Goal: Task Accomplishment & Management: Manage account settings

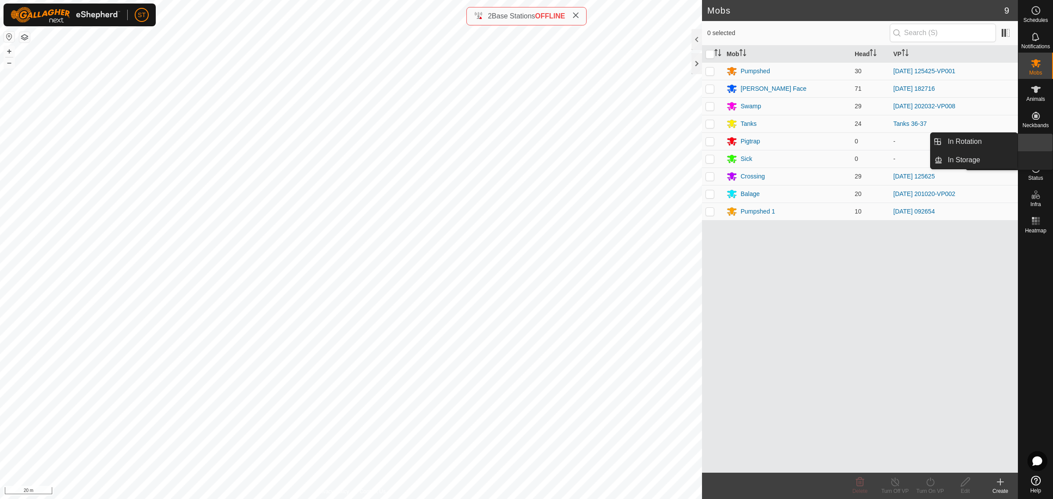
click at [1032, 146] on link "In Rotation" at bounding box center [1014, 143] width 75 height 18
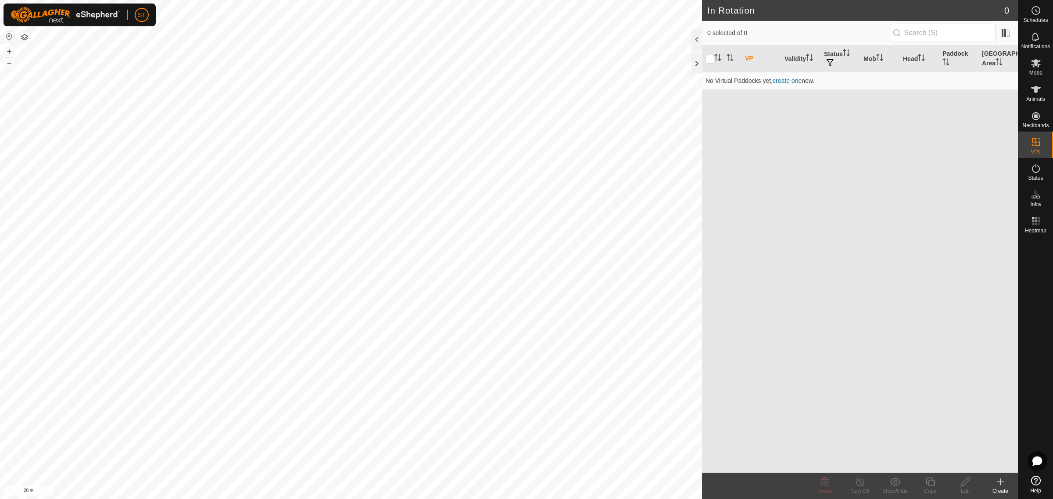
click at [1003, 484] on icon at bounding box center [1000, 482] width 11 height 11
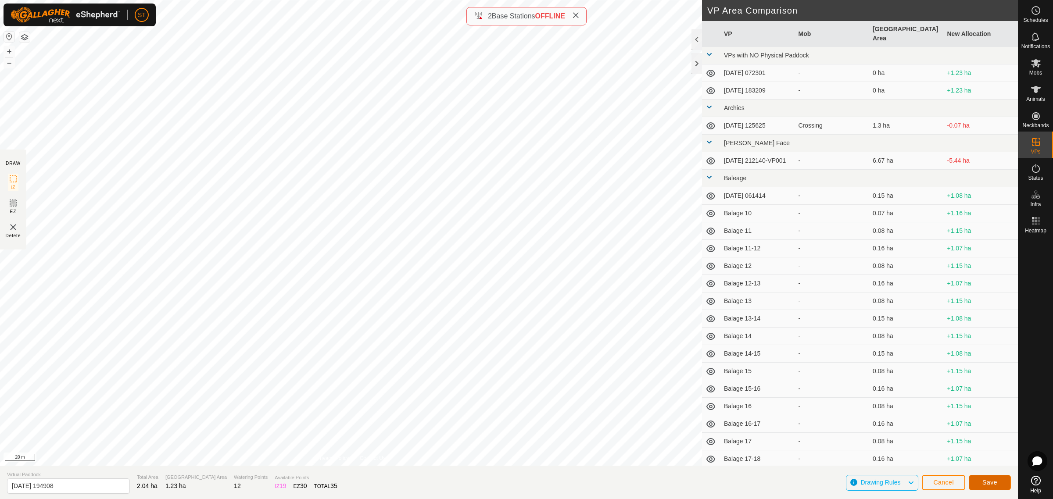
click at [992, 481] on span "Save" at bounding box center [989, 482] width 15 height 7
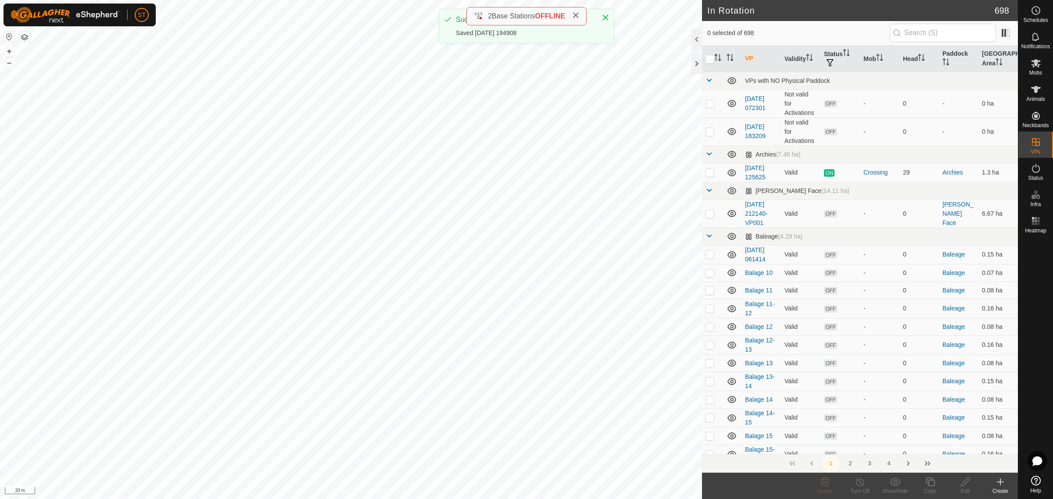
click at [579, 15] on icon at bounding box center [575, 15] width 7 height 7
click at [1037, 66] on icon at bounding box center [1035, 63] width 11 height 11
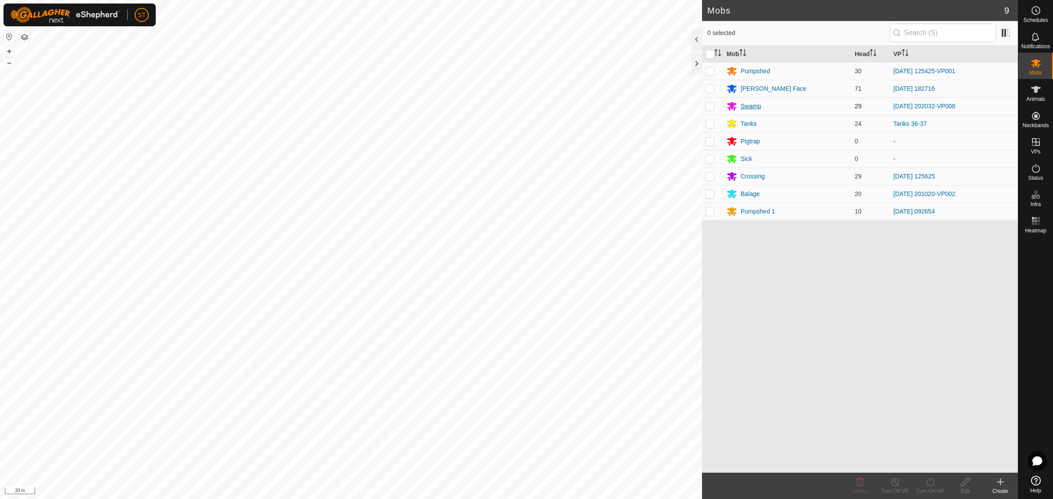
click at [746, 106] on div "Swamp" at bounding box center [750, 106] width 21 height 9
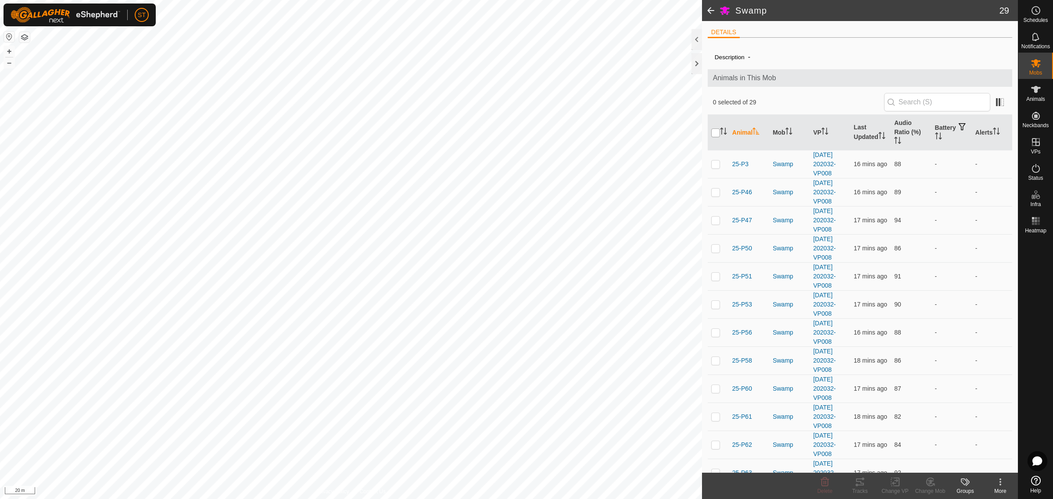
click at [714, 134] on input "checkbox" at bounding box center [715, 133] width 9 height 9
checkbox input "true"
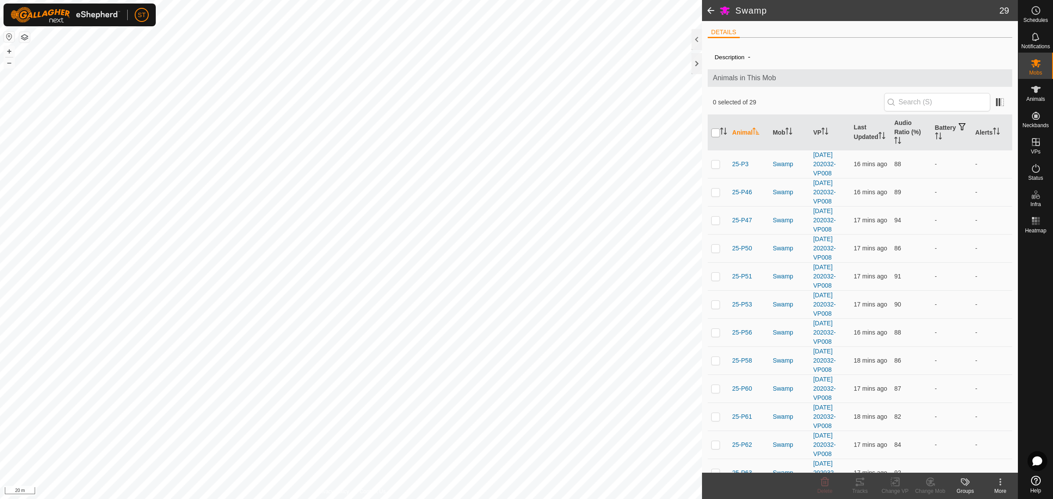
checkbox input "true"
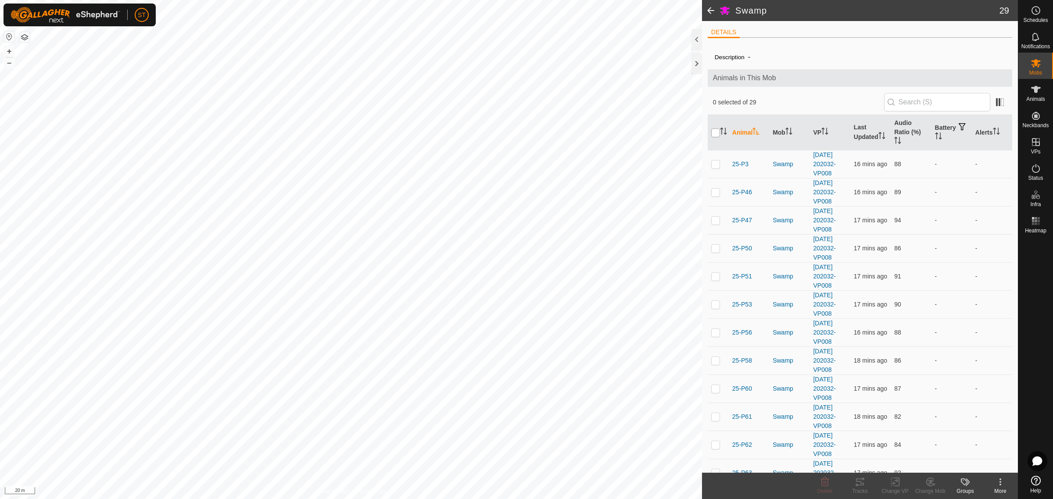
checkbox input "true"
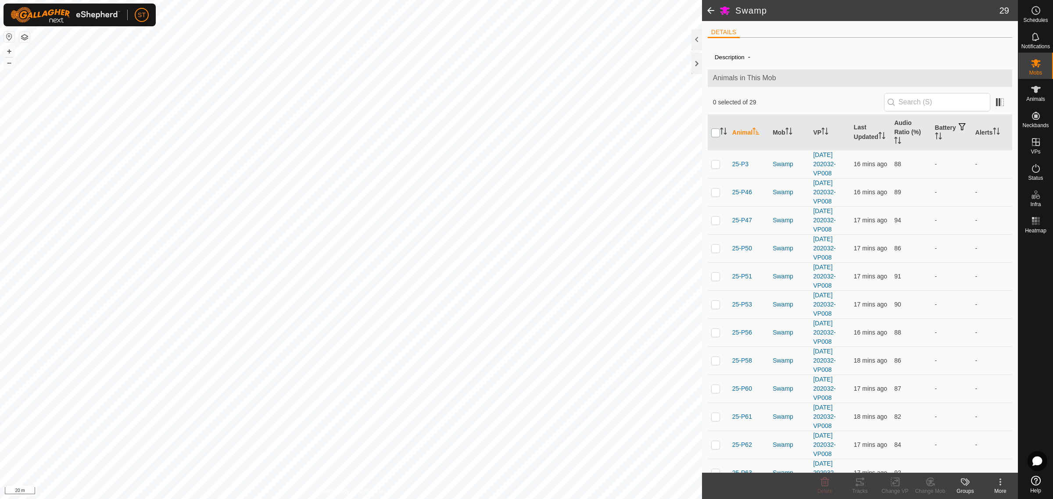
checkbox input "true"
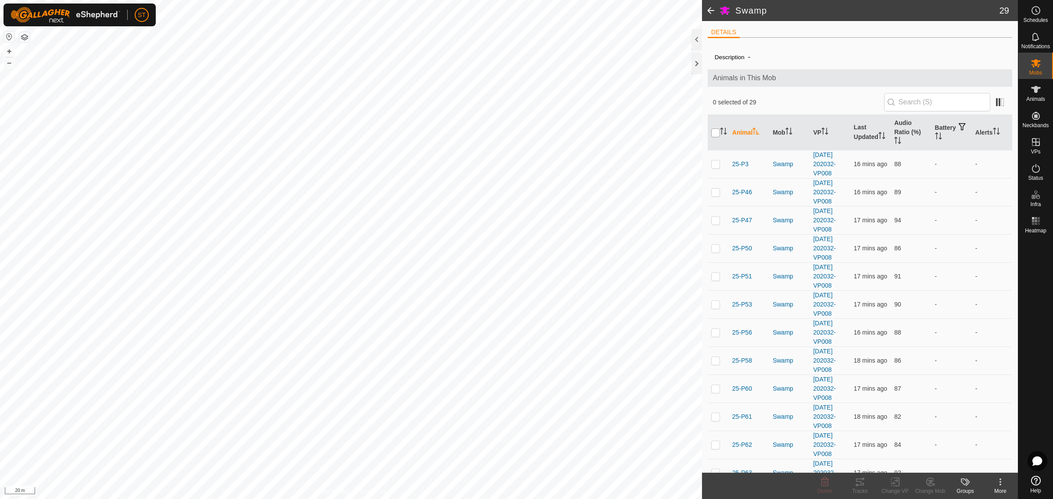
checkbox input "true"
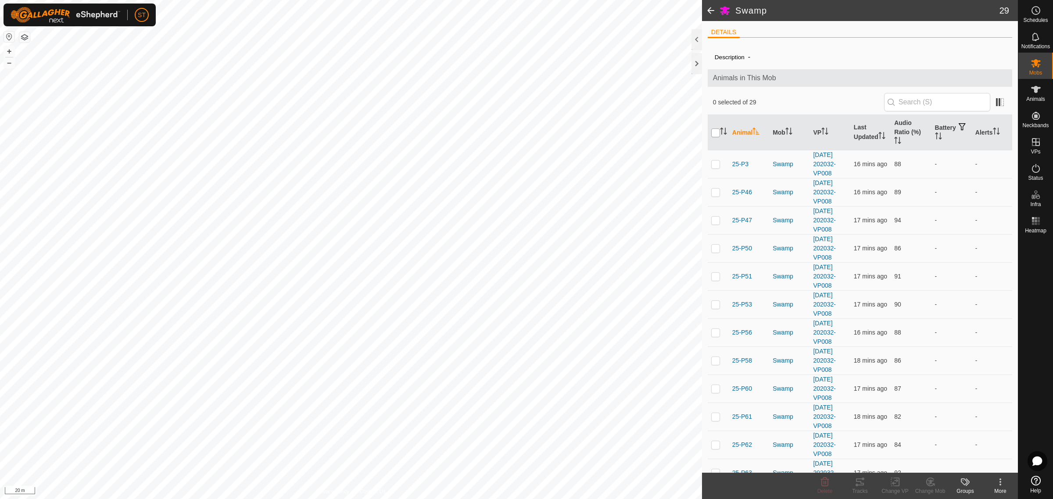
checkbox input "true"
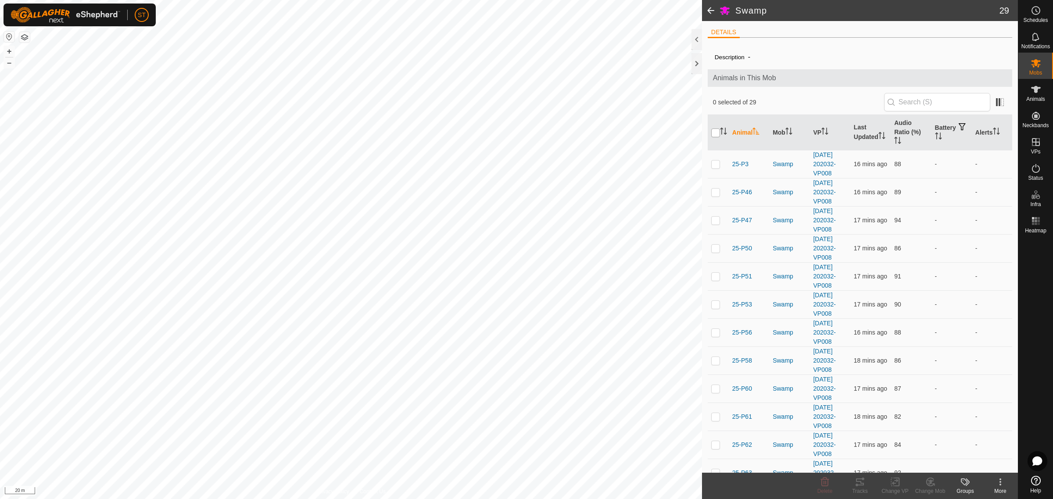
checkbox input "true"
click at [896, 485] on icon at bounding box center [894, 482] width 11 height 11
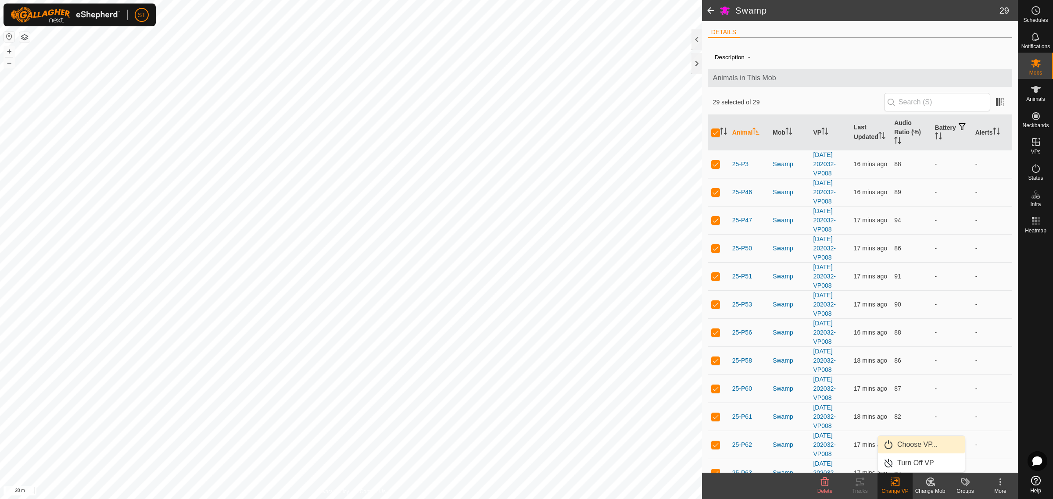
click at [915, 444] on link "Choose VP..." at bounding box center [921, 445] width 87 height 18
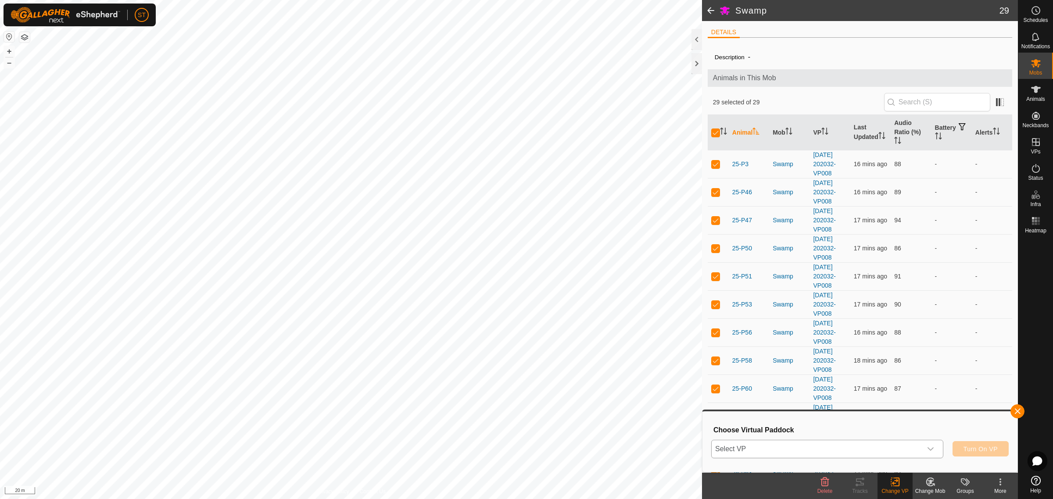
click at [929, 450] on icon "dropdown trigger" at bounding box center [930, 449] width 7 height 7
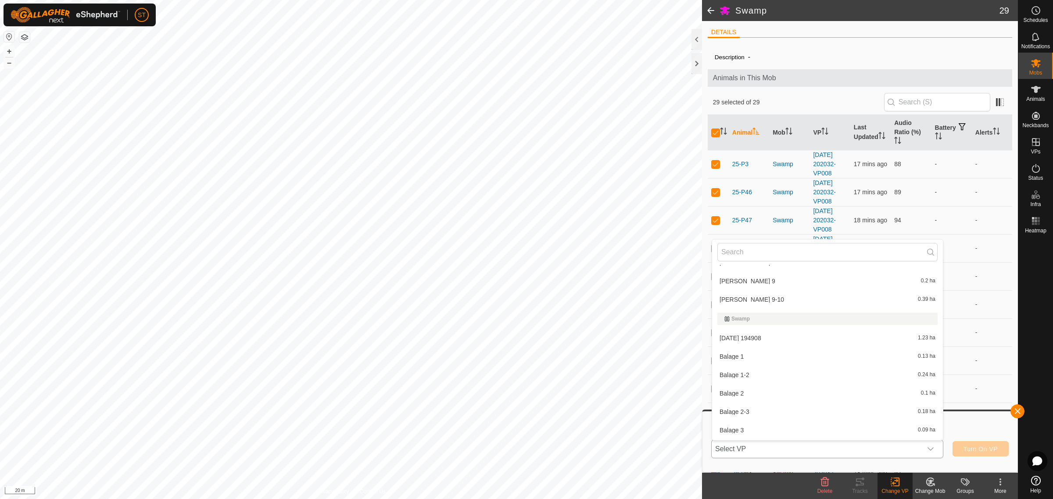
scroll to position [8281, 0]
click at [749, 336] on span "[DATE] 194908" at bounding box center [740, 339] width 42 height 6
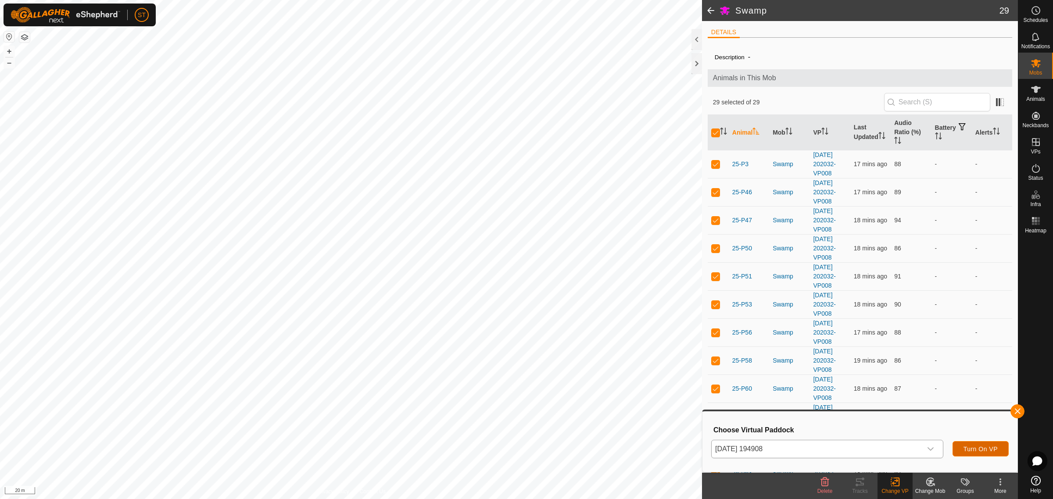
click at [978, 452] on button "Turn On VP" at bounding box center [980, 448] width 56 height 15
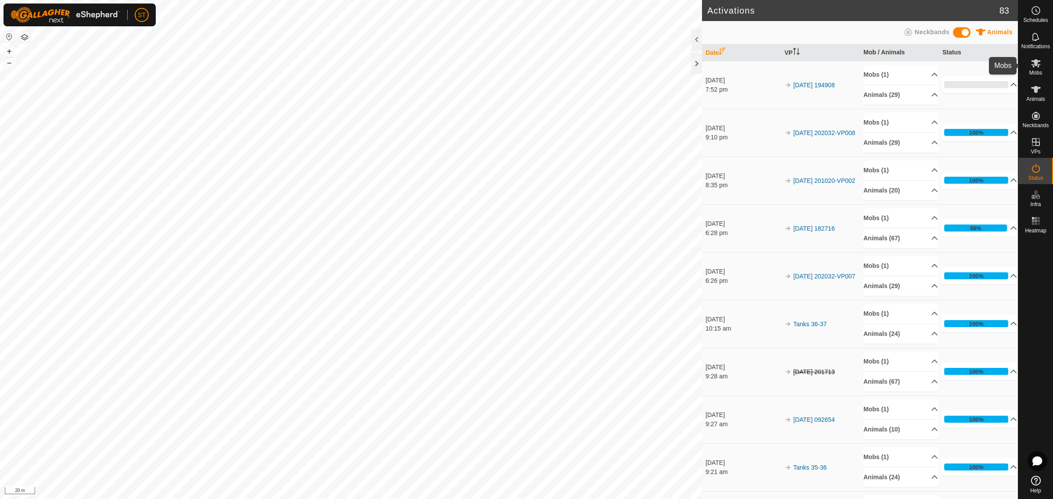
click at [1032, 65] on icon at bounding box center [1036, 63] width 10 height 8
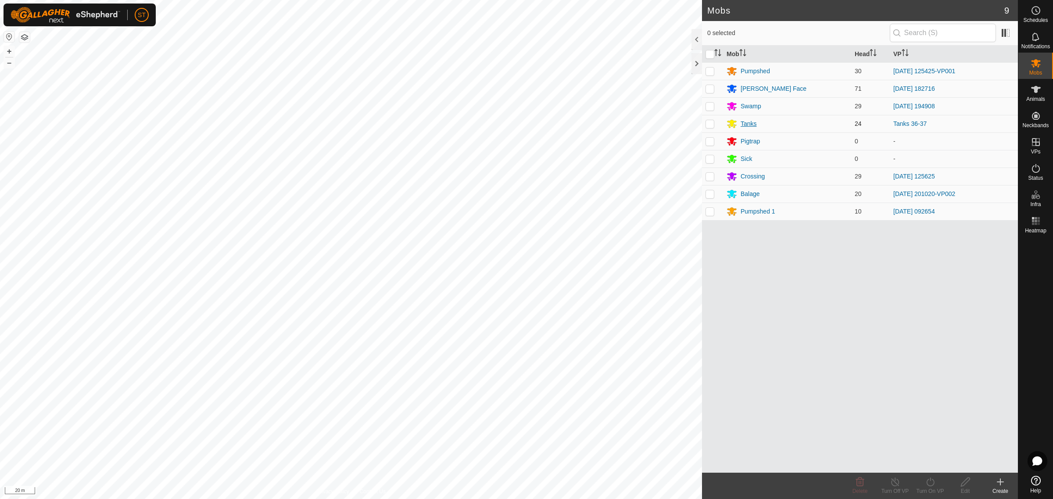
click at [746, 123] on div "Tanks" at bounding box center [748, 123] width 16 height 9
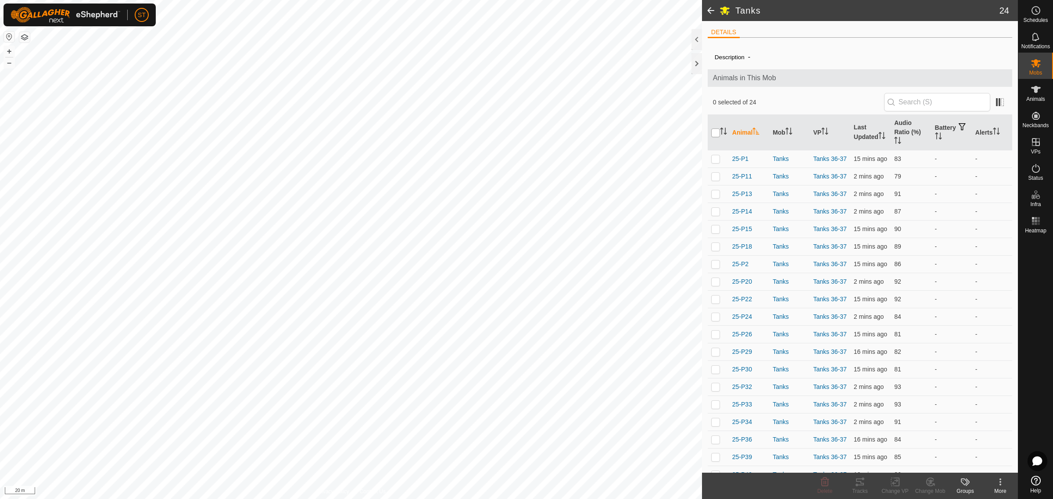
click at [713, 134] on input "checkbox" at bounding box center [715, 133] width 9 height 9
checkbox input "true"
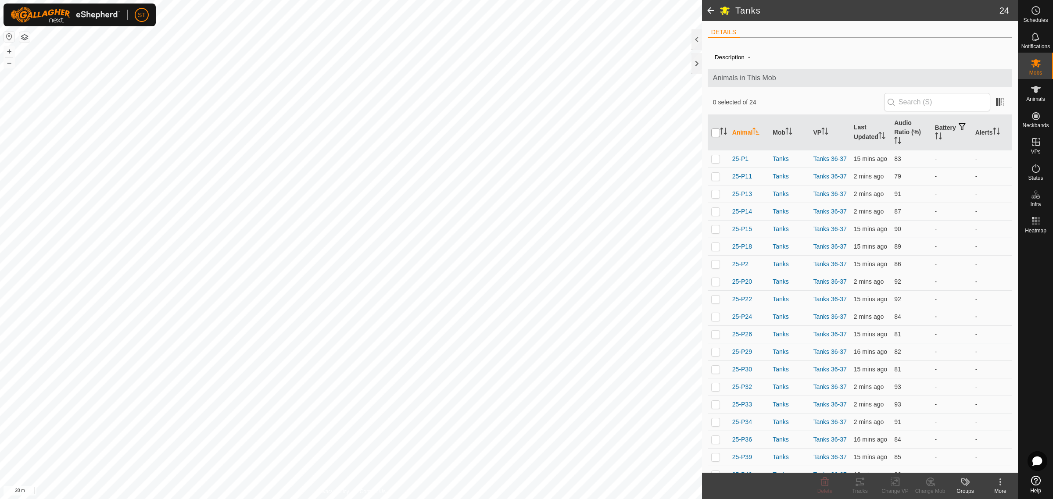
checkbox input "true"
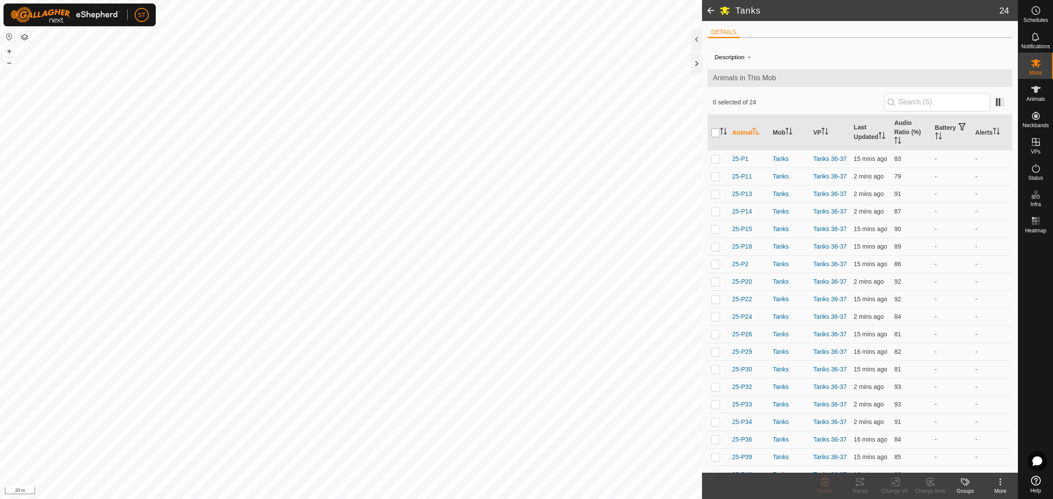
checkbox input "true"
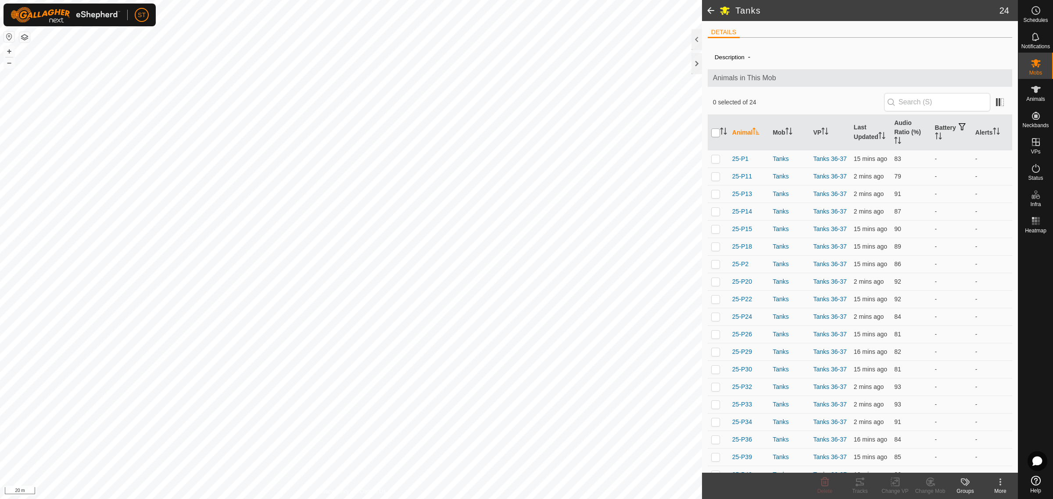
checkbox input "true"
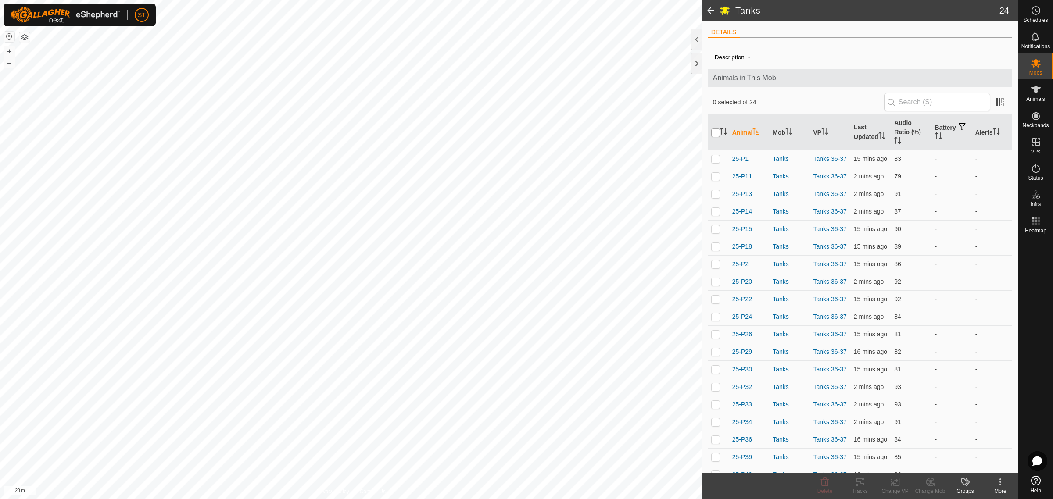
checkbox input "true"
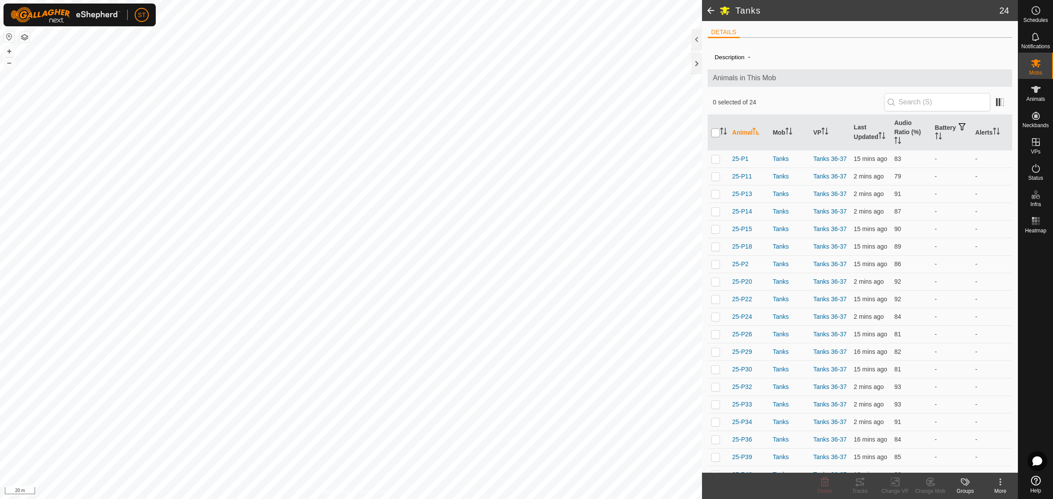
checkbox input "true"
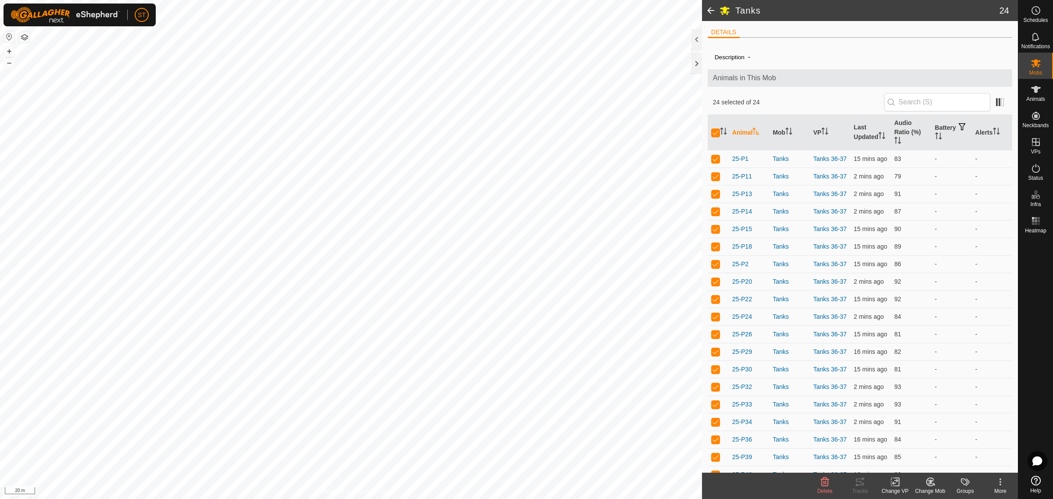
click at [898, 483] on icon at bounding box center [897, 482] width 4 height 8
click at [917, 445] on link "Choose VP..." at bounding box center [921, 445] width 87 height 18
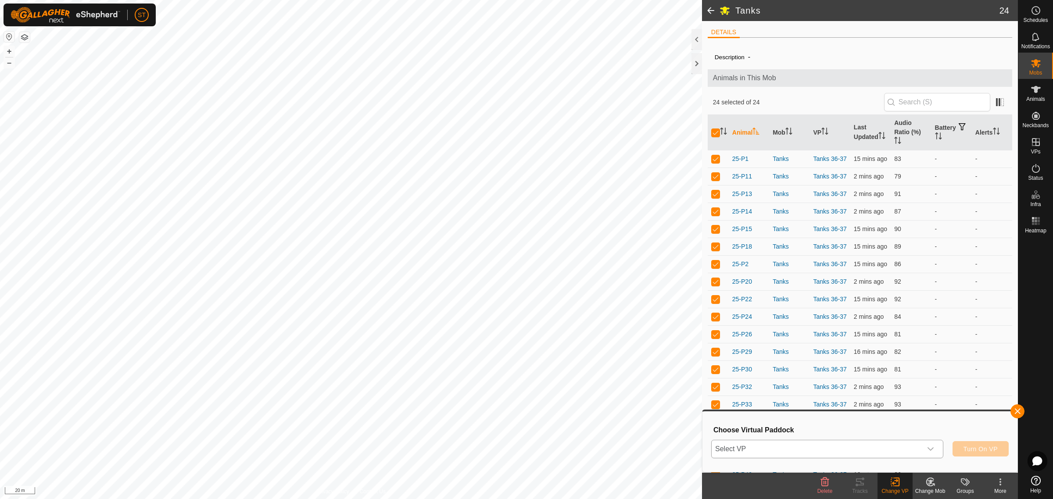
click at [930, 448] on icon "dropdown trigger" at bounding box center [930, 449] width 7 height 7
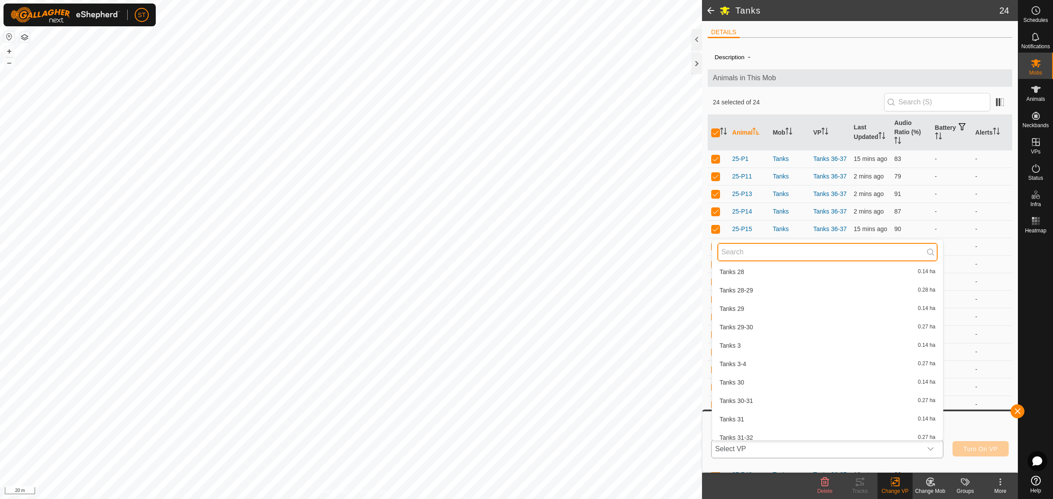
scroll to position [11074, 0]
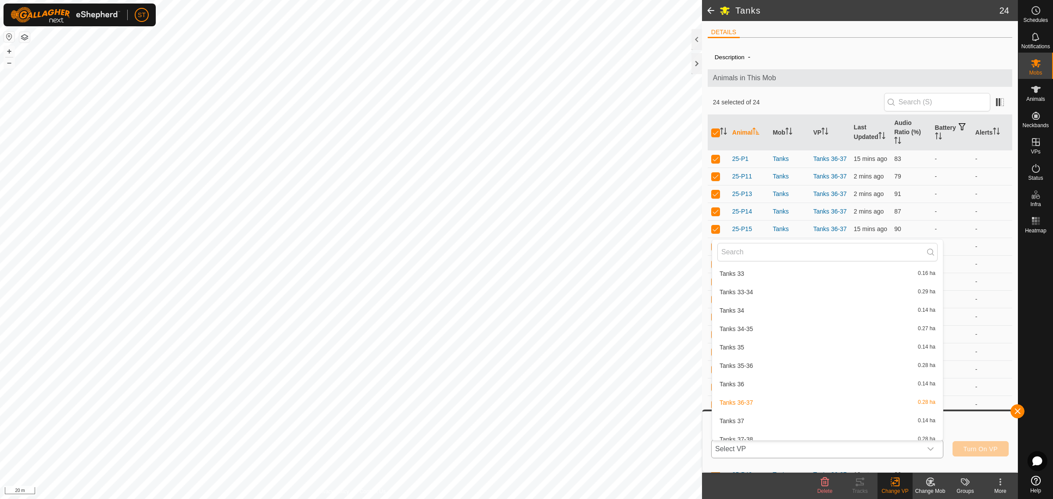
click at [735, 412] on li "Tanks 37 0.14 ha" at bounding box center [827, 421] width 231 height 18
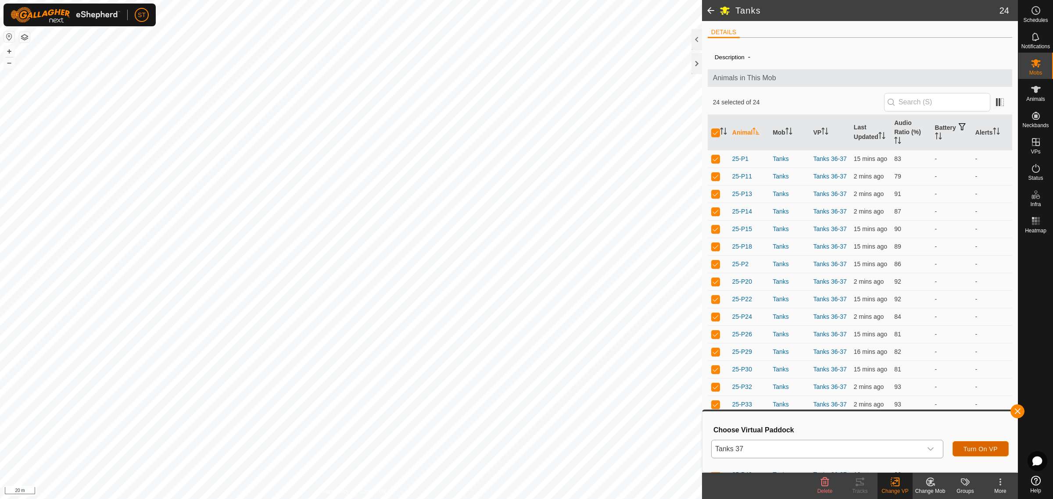
click at [971, 446] on span "Turn On VP" at bounding box center [980, 449] width 34 height 7
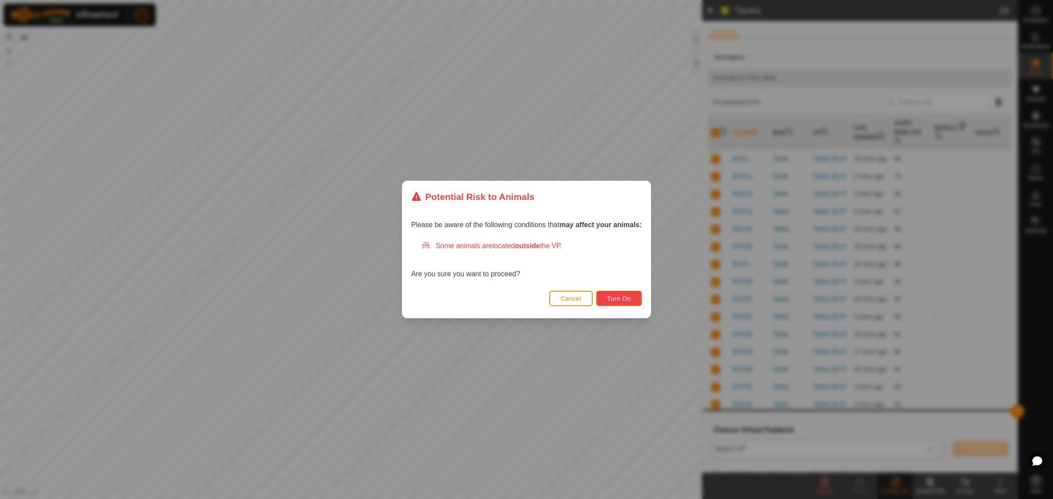
click at [608, 295] on span "Turn On" at bounding box center [619, 298] width 24 height 7
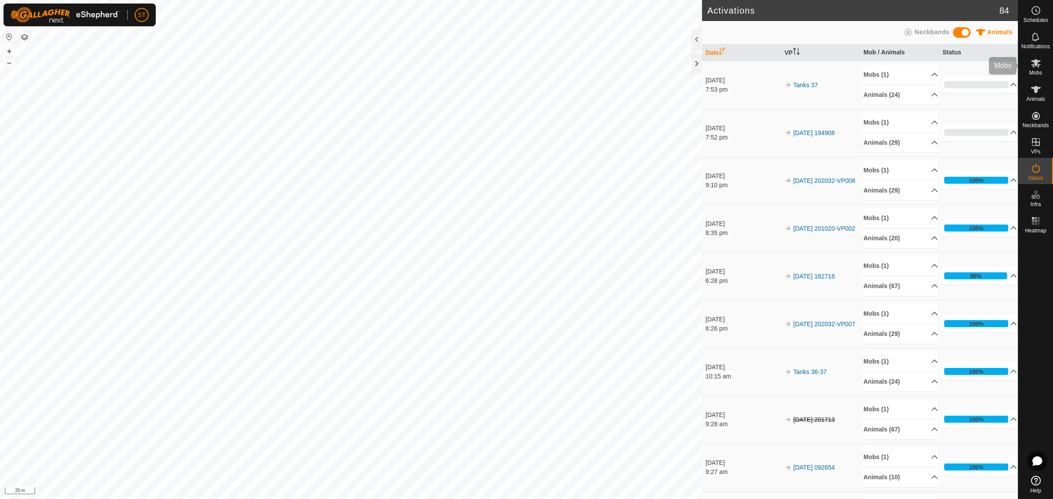
click at [1036, 70] on span "Mobs" at bounding box center [1035, 72] width 13 height 5
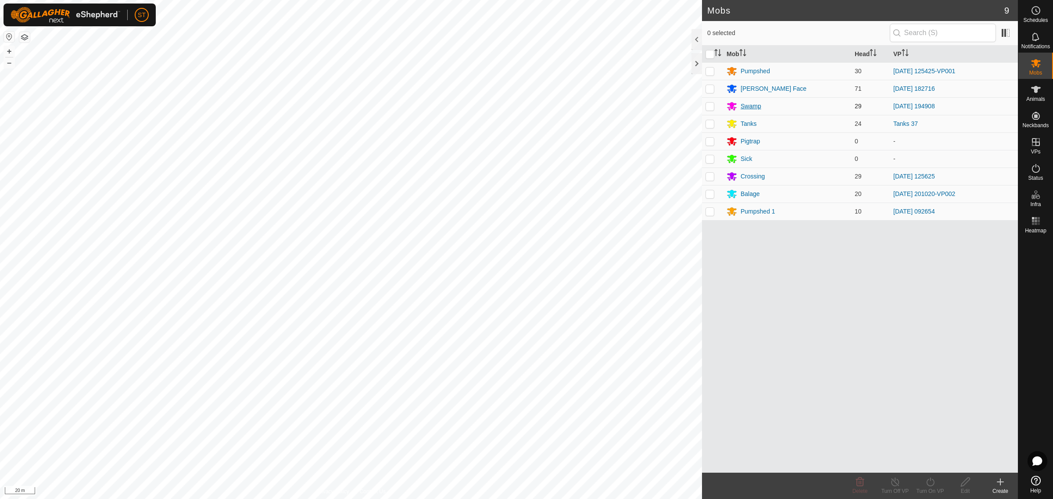
click at [759, 104] on div "Swamp" at bounding box center [750, 106] width 21 height 9
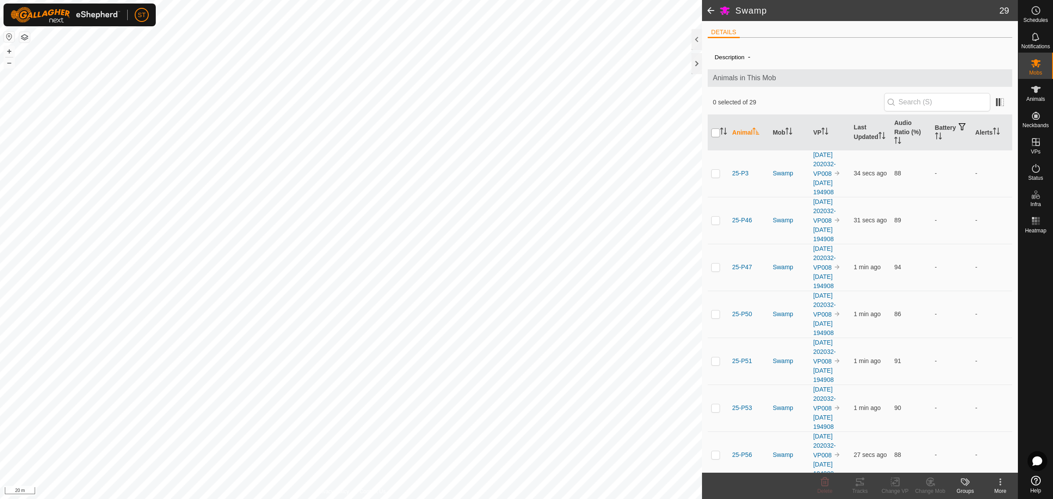
click at [716, 134] on input "checkbox" at bounding box center [715, 133] width 9 height 9
checkbox input "true"
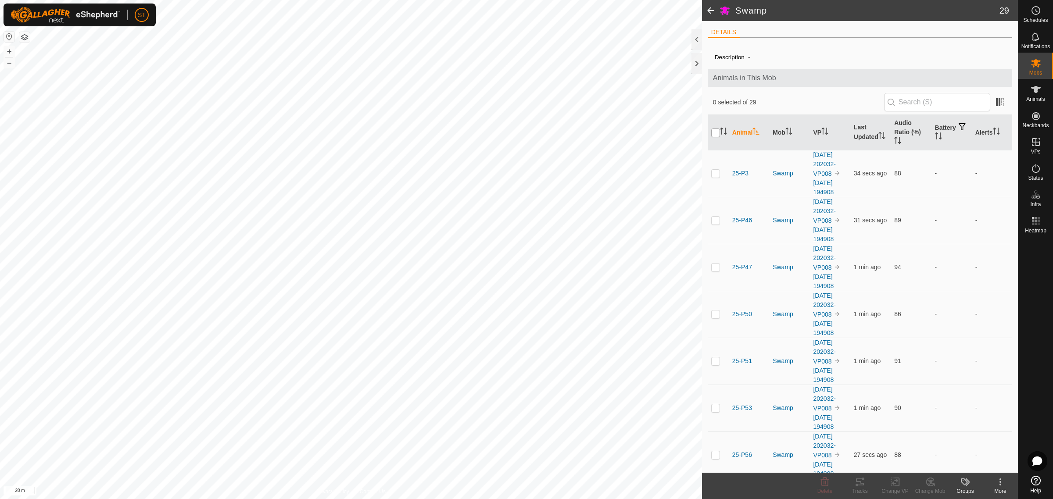
checkbox input "true"
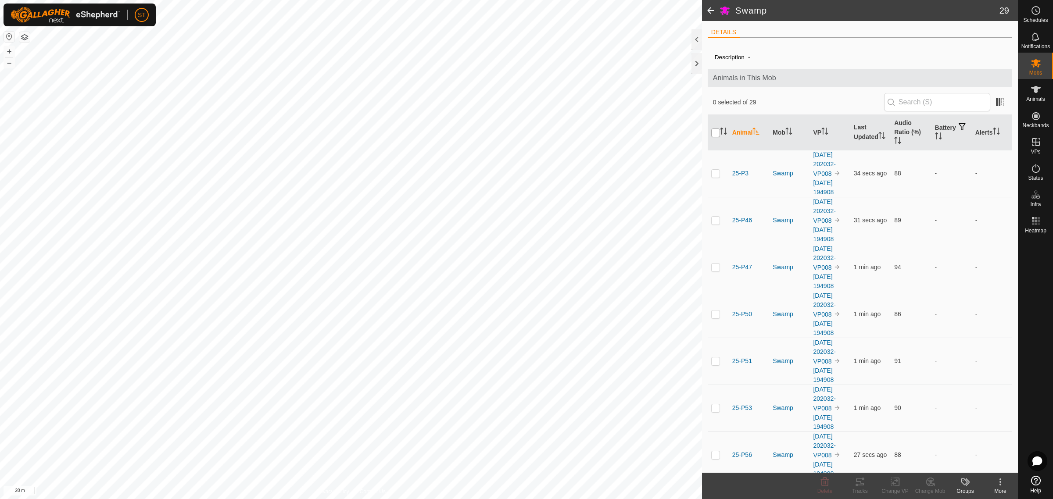
checkbox input "true"
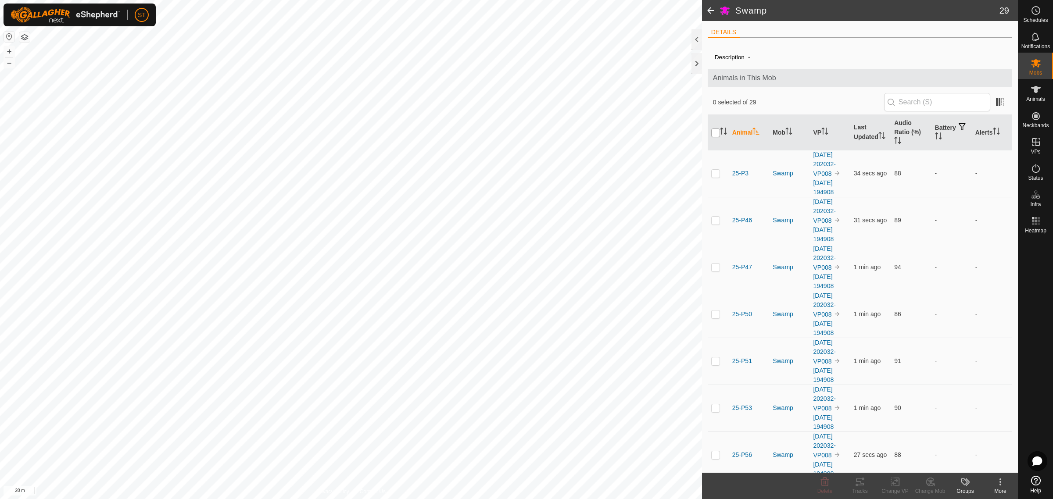
checkbox input "true"
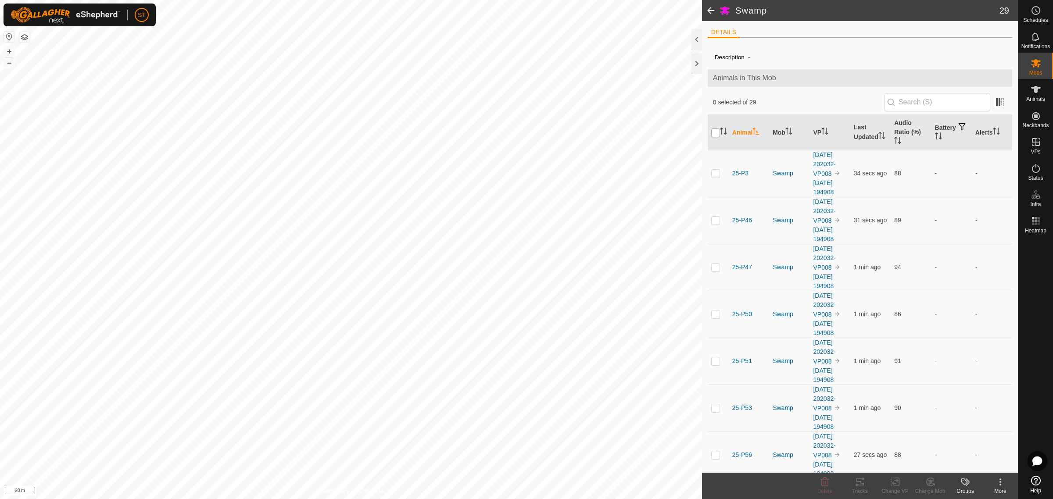
checkbox input "true"
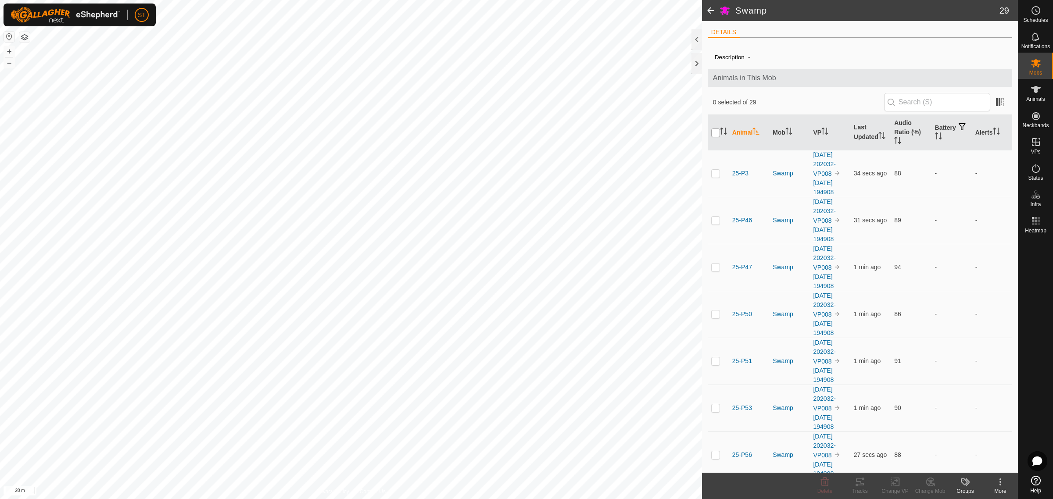
checkbox input "true"
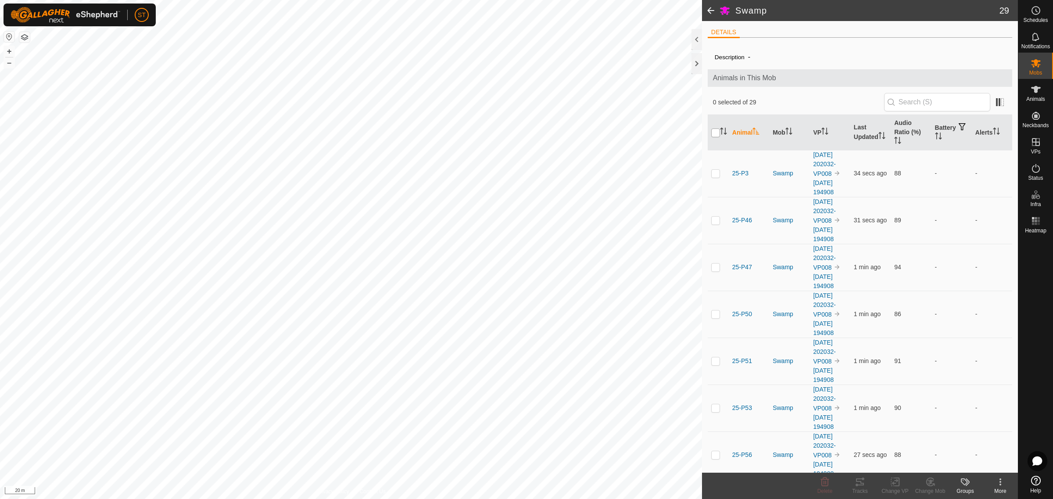
checkbox input "true"
click at [893, 485] on icon at bounding box center [894, 482] width 11 height 11
click at [907, 446] on link "Choose VP..." at bounding box center [921, 445] width 87 height 18
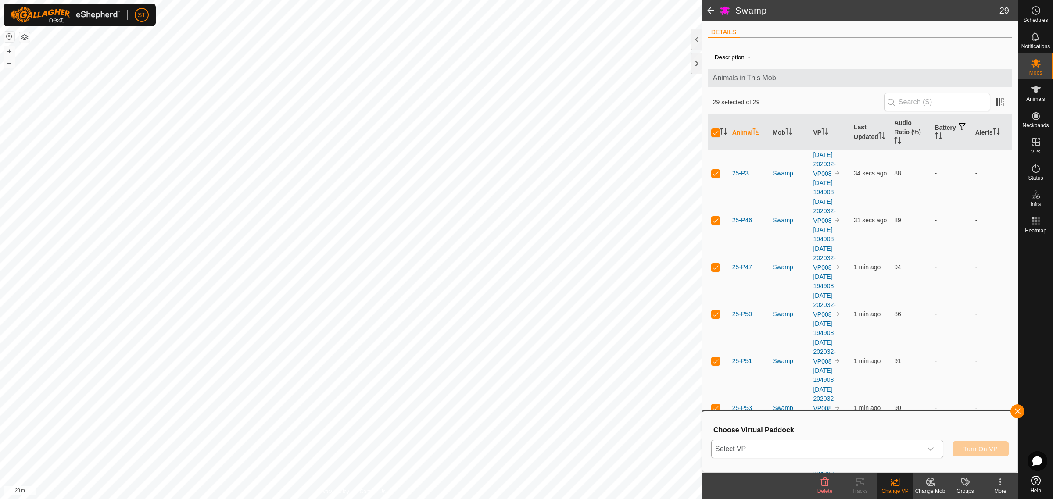
click at [931, 450] on icon "dropdown trigger" at bounding box center [930, 449] width 6 height 4
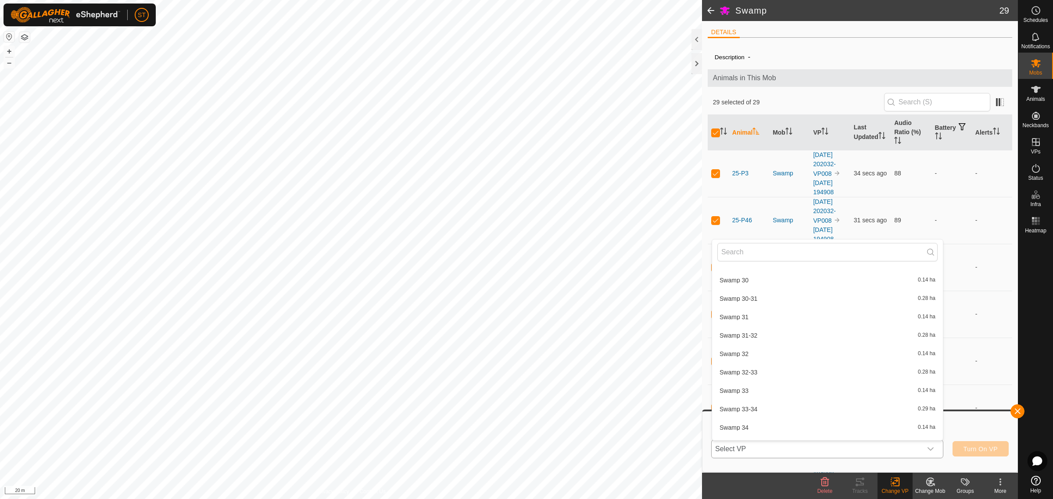
scroll to position [9401, 0]
click at [742, 394] on span "Swamp 33" at bounding box center [733, 397] width 29 height 6
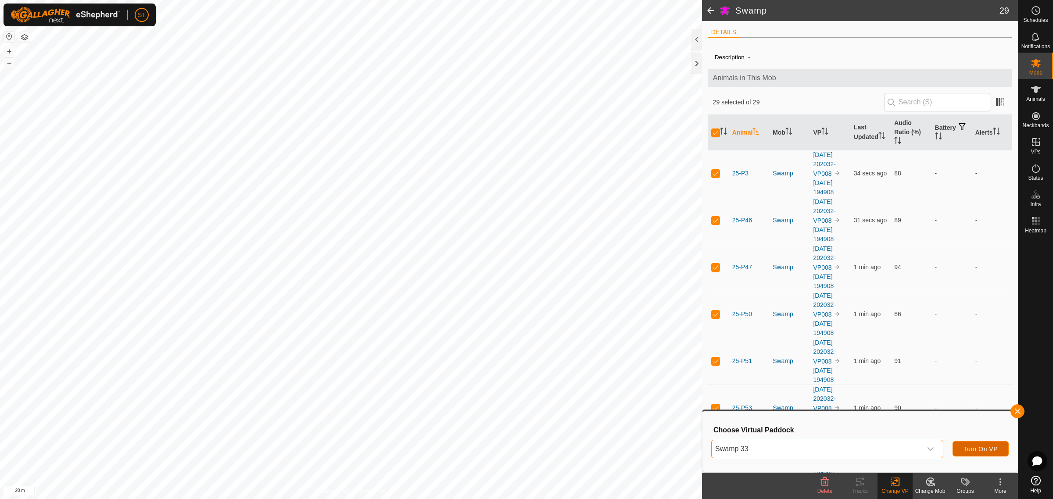
click at [984, 451] on span "Turn On VP" at bounding box center [980, 449] width 34 height 7
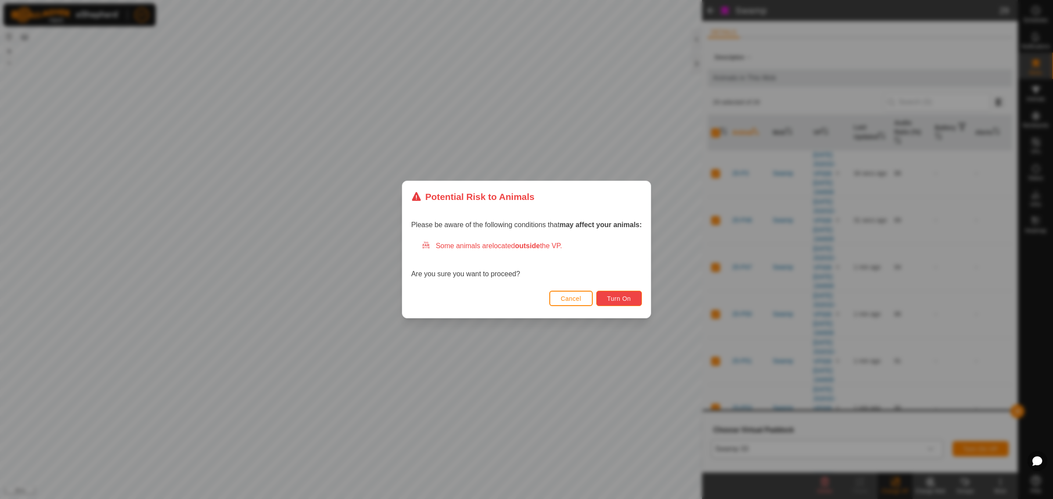
click at [625, 301] on span "Turn On" at bounding box center [619, 298] width 24 height 7
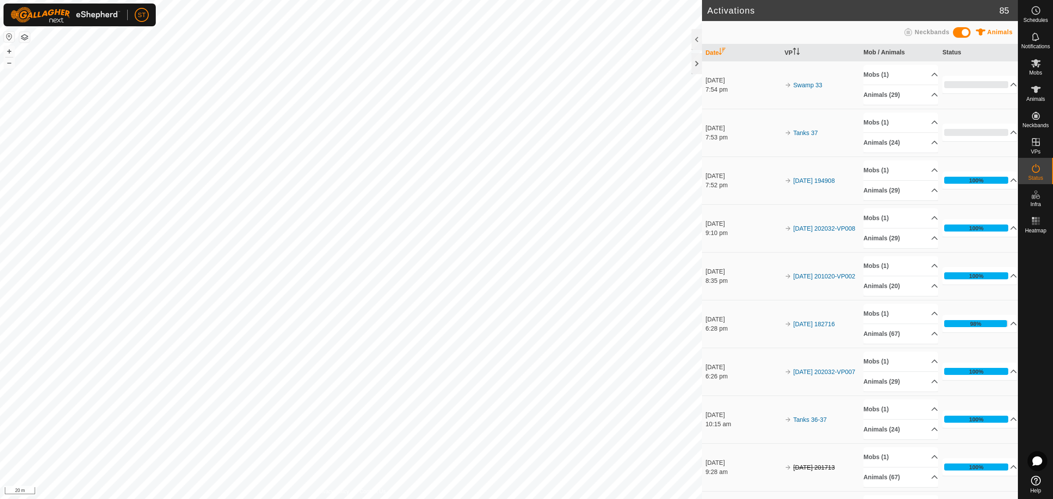
click at [604, 17] on icon "Close" at bounding box center [606, 17] width 6 height 6
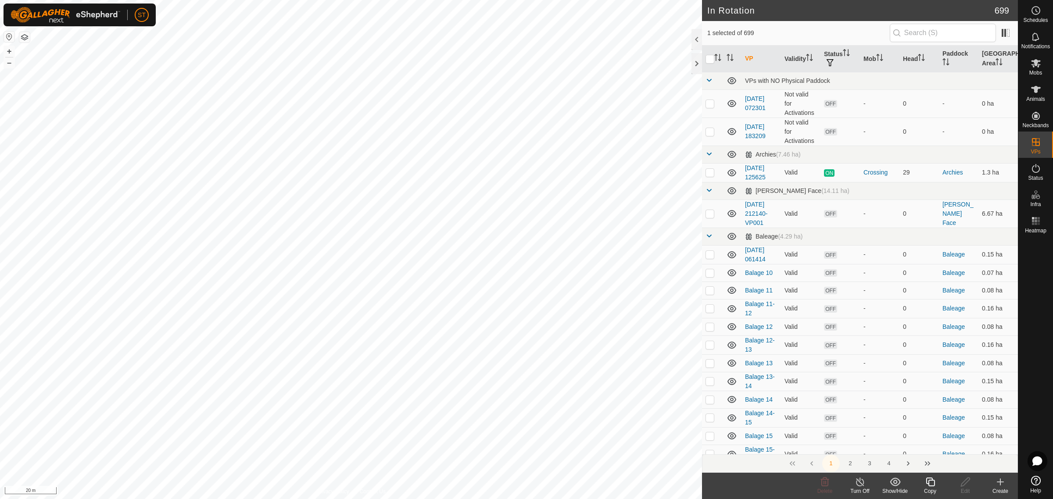
click at [930, 492] on div "Copy" at bounding box center [929, 491] width 35 height 8
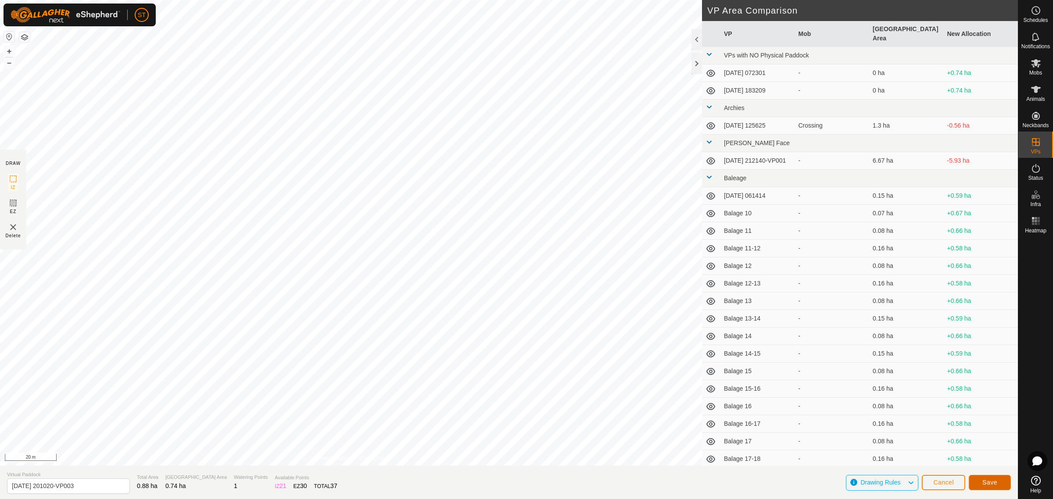
click at [983, 481] on span "Save" at bounding box center [989, 482] width 15 height 7
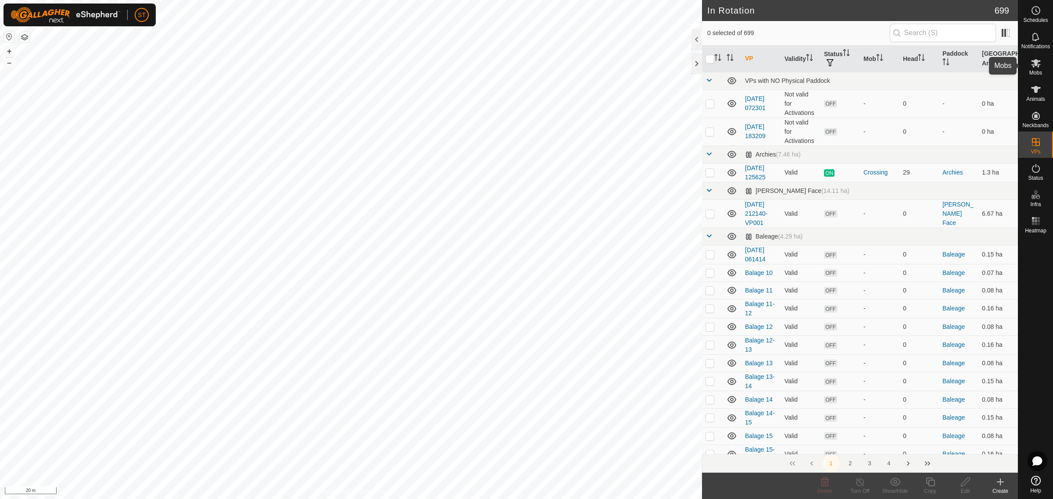
click at [1038, 64] on icon at bounding box center [1036, 63] width 10 height 8
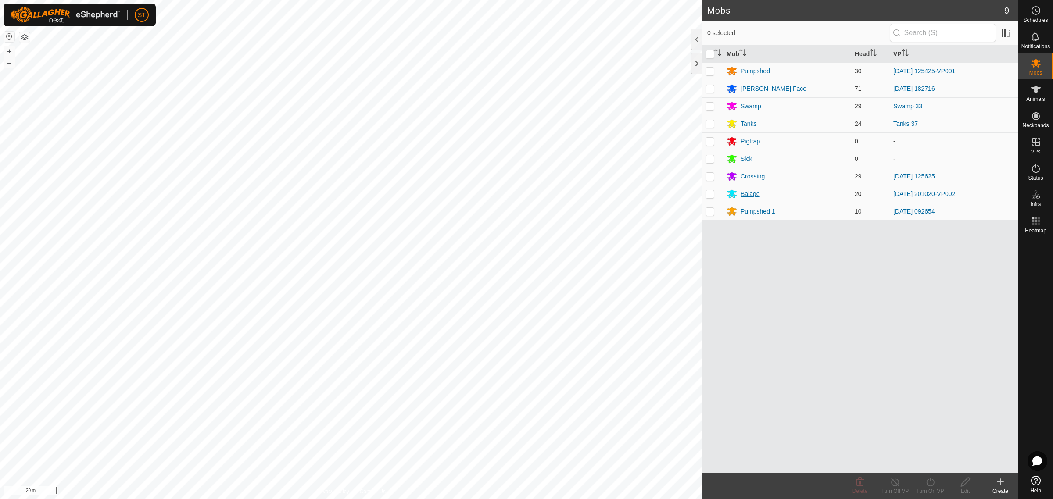
click at [746, 192] on div "Balage" at bounding box center [749, 193] width 19 height 9
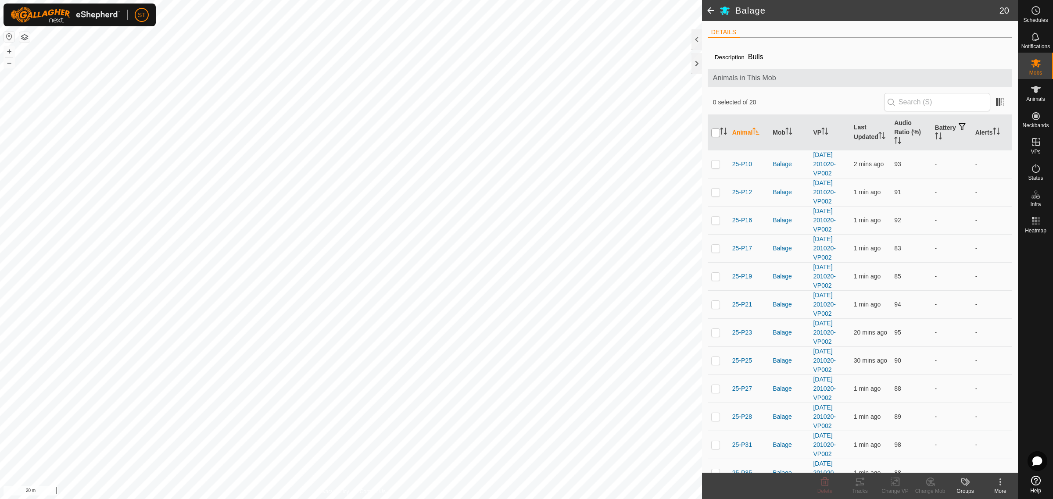
click at [716, 133] on input "checkbox" at bounding box center [715, 133] width 9 height 9
checkbox input "true"
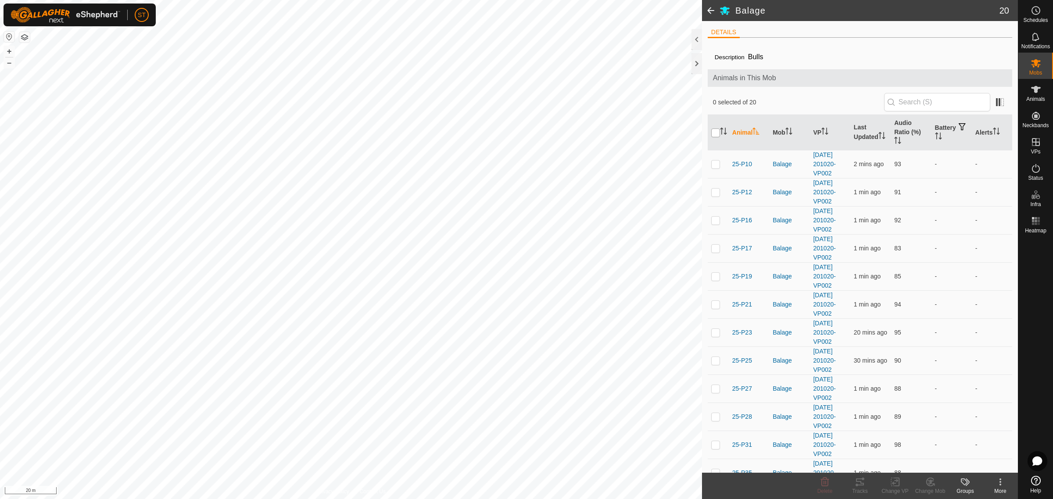
checkbox input "true"
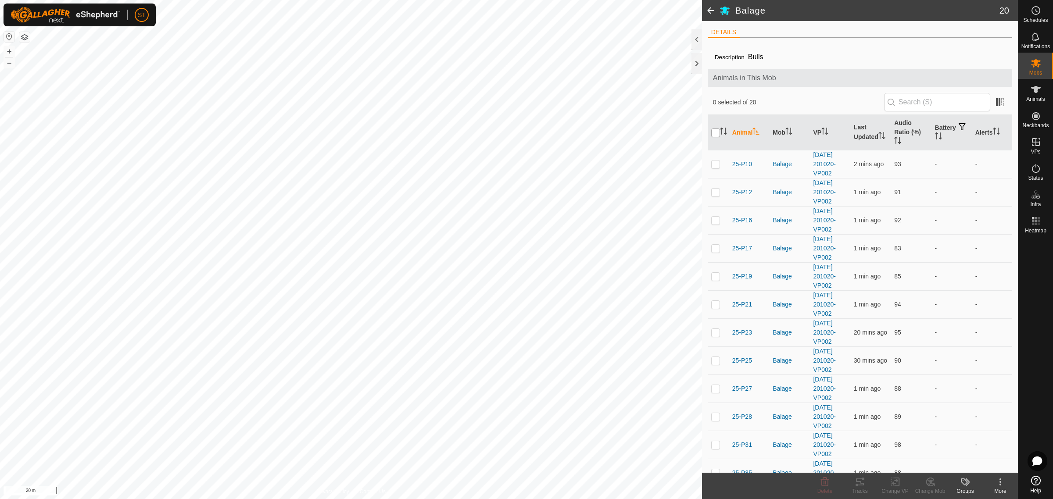
checkbox input "true"
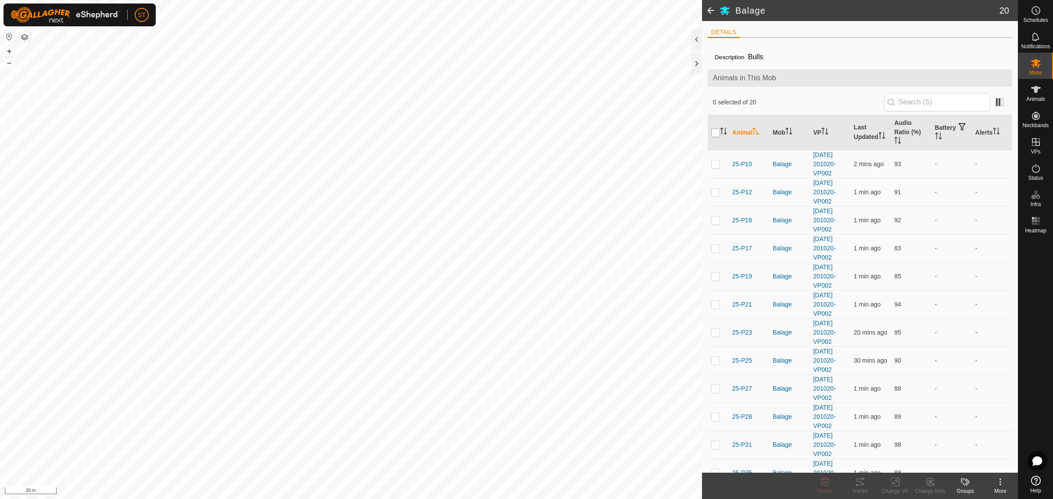
checkbox input "true"
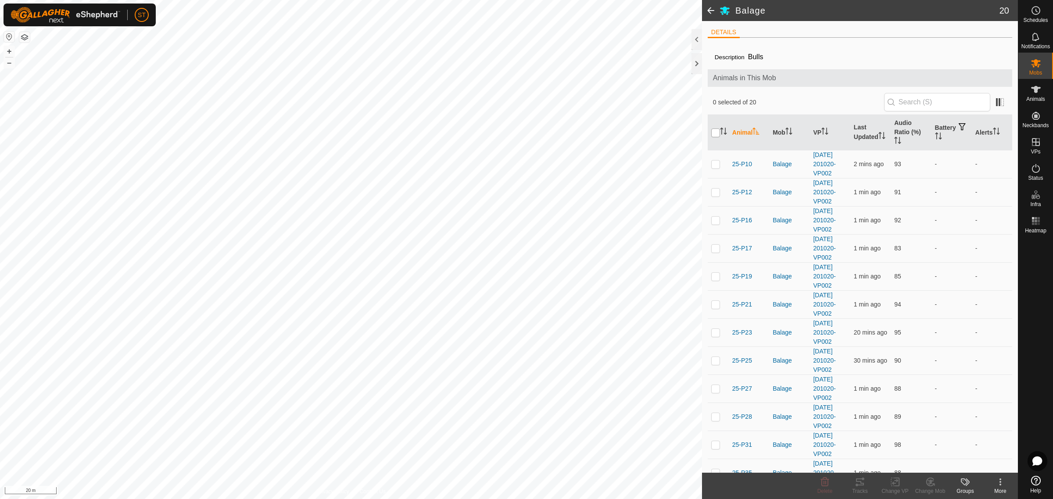
checkbox input "true"
click at [895, 479] on icon at bounding box center [894, 482] width 11 height 11
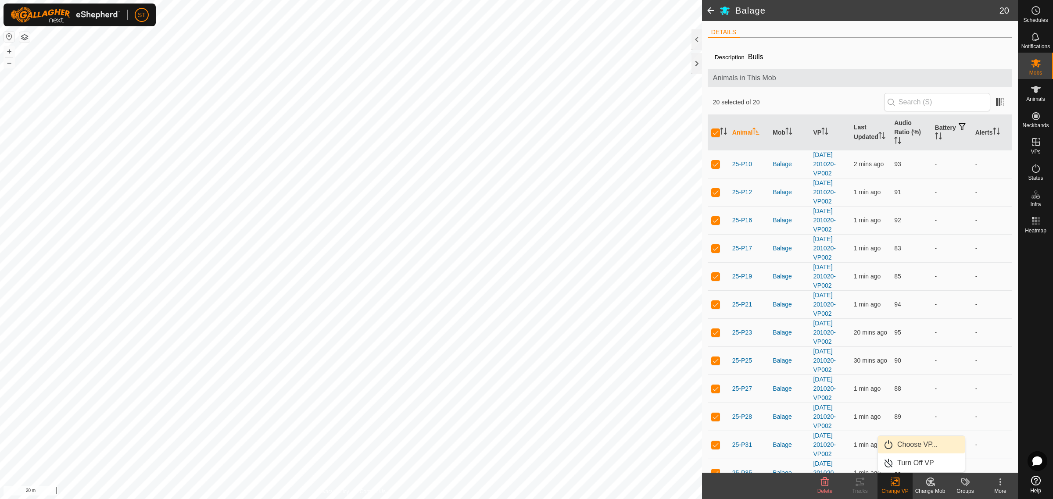
click at [928, 446] on link "Choose VP..." at bounding box center [921, 445] width 87 height 18
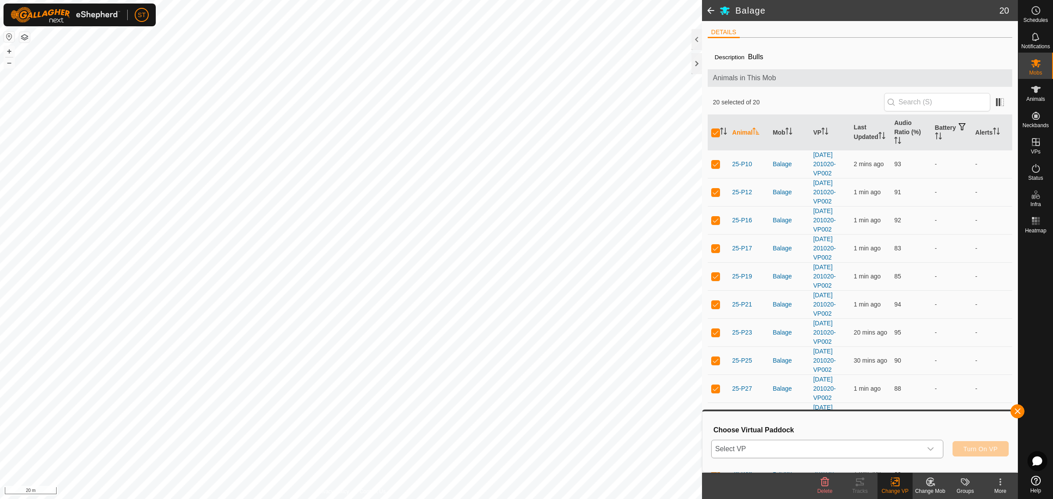
click at [930, 452] on icon "dropdown trigger" at bounding box center [930, 449] width 7 height 7
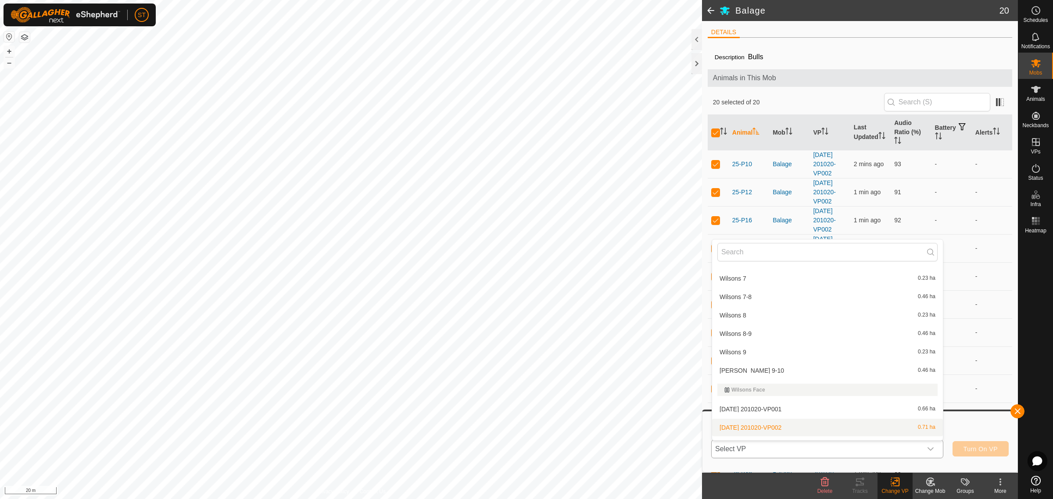
scroll to position [13233, 0]
click at [781, 438] on span "[DATE] 201020-VP003" at bounding box center [750, 441] width 62 height 6
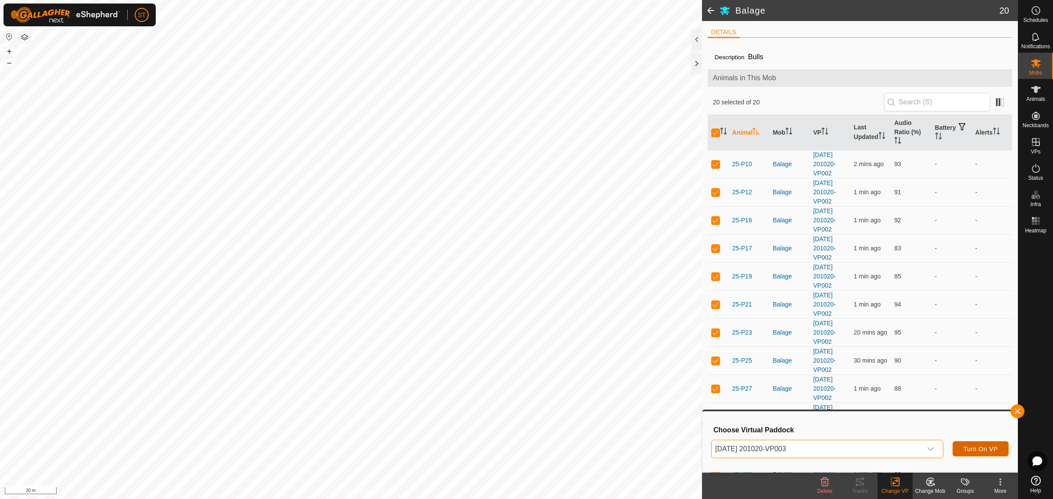
click at [993, 450] on span "Turn On VP" at bounding box center [980, 449] width 34 height 7
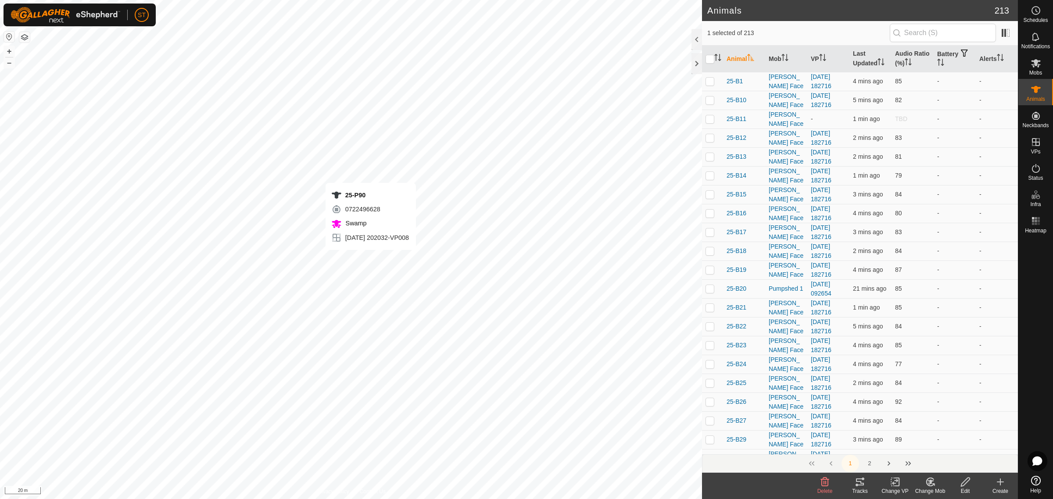
checkbox input "false"
checkbox input "true"
checkbox input "false"
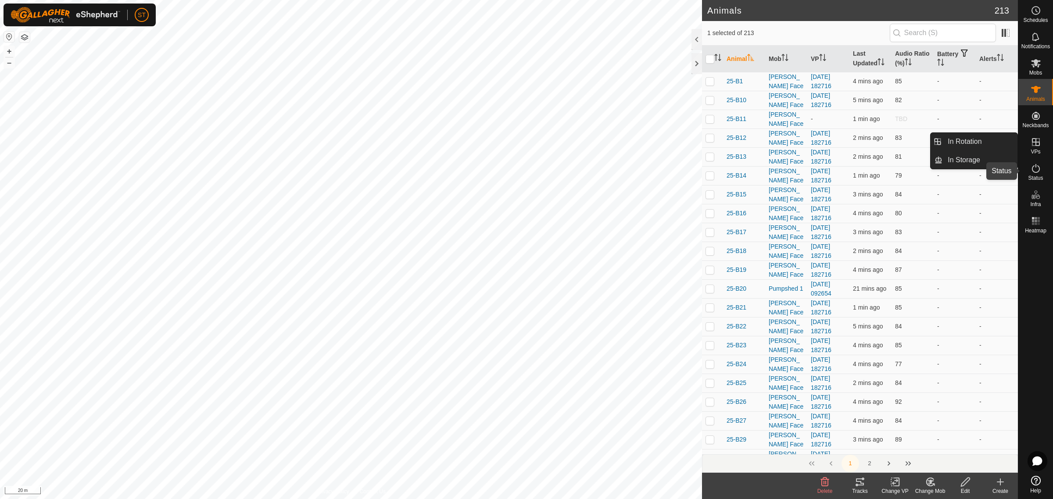
click at [1035, 168] on icon at bounding box center [1035, 168] width 11 height 11
